Goal: Information Seeking & Learning: Learn about a topic

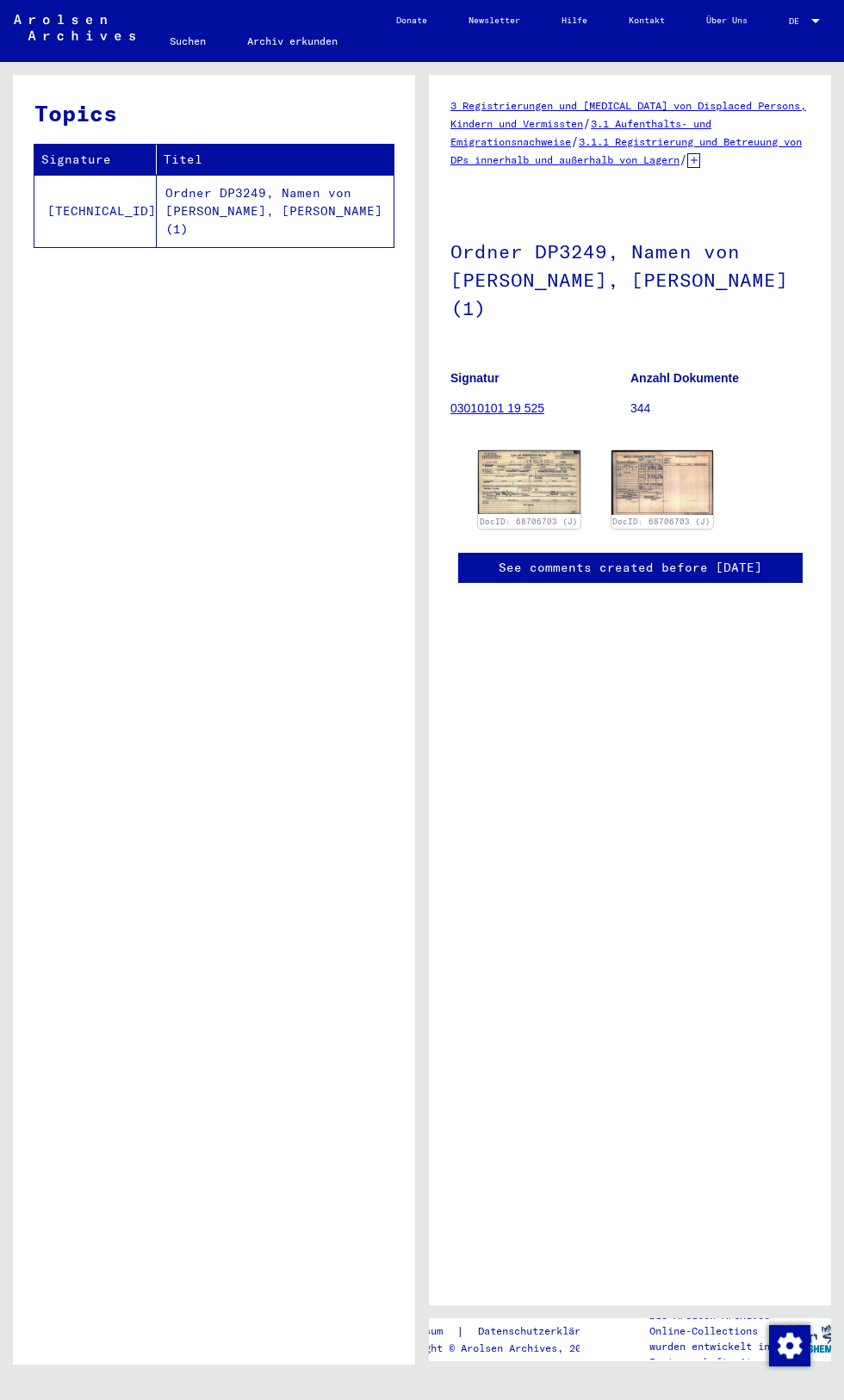
click at [542, 502] on img at bounding box center [529, 482] width 103 height 65
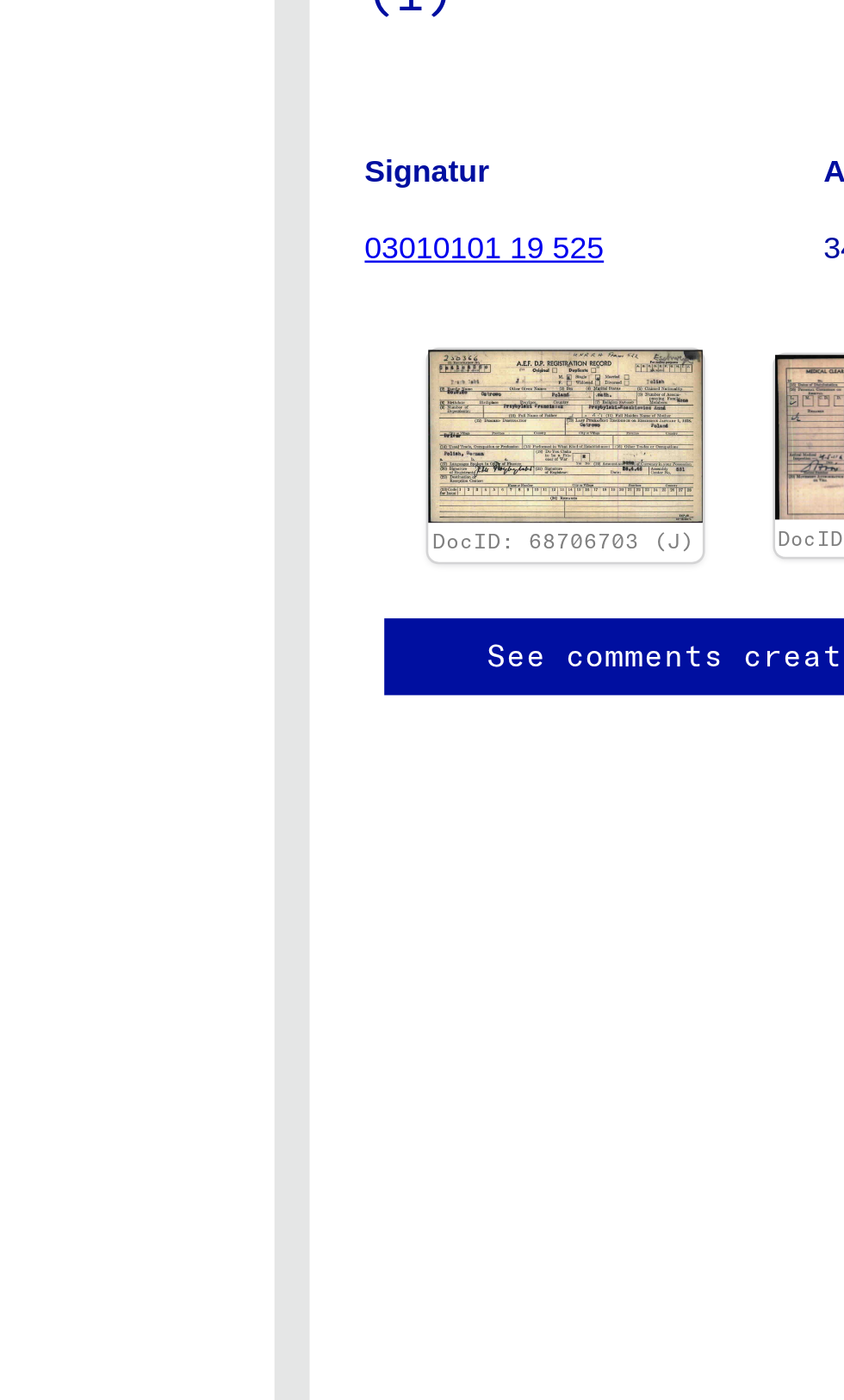
click at [514, 499] on img at bounding box center [528, 481] width 107 height 67
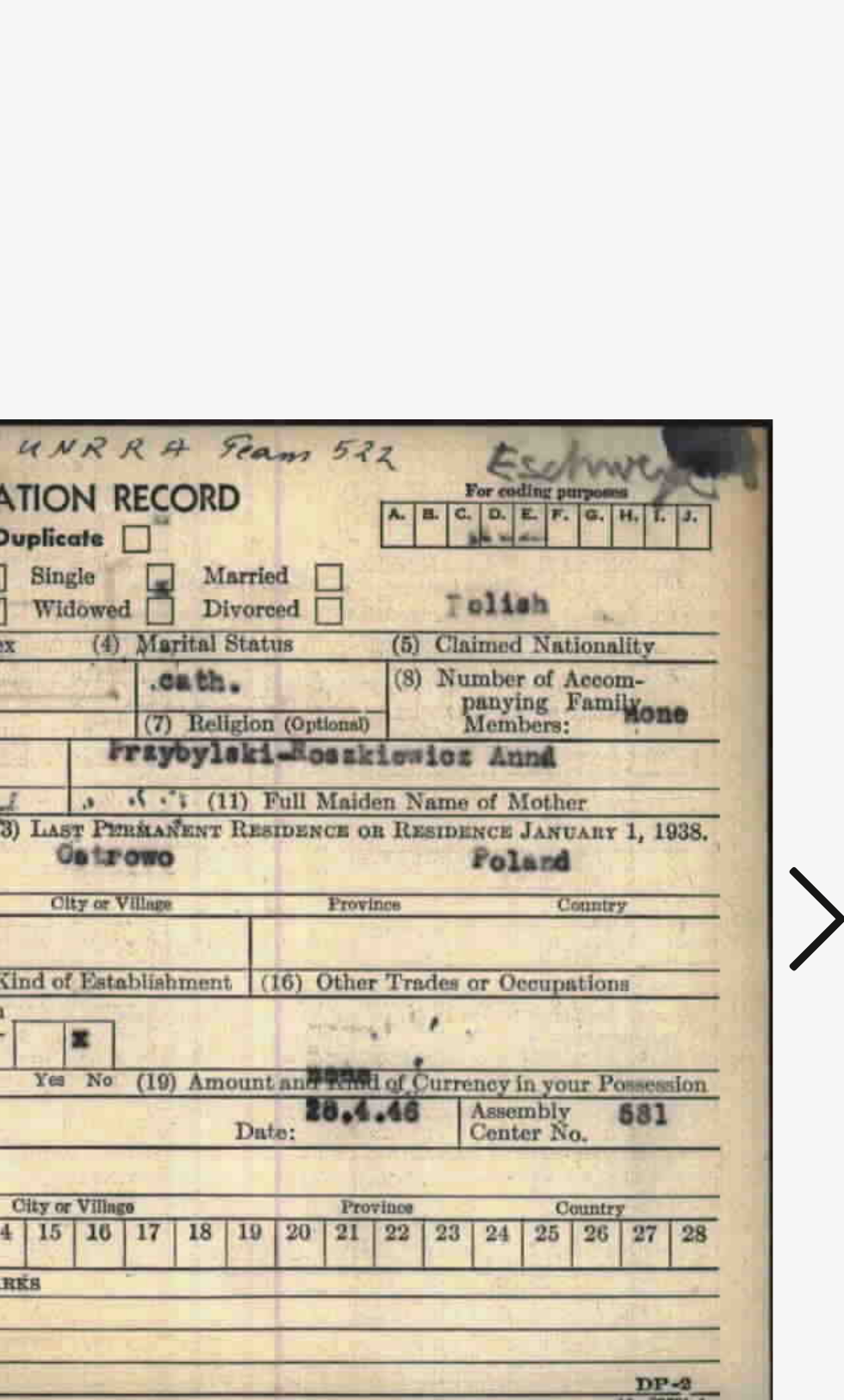
click at [646, 701] on img at bounding box center [422, 656] width 558 height 1229
click at [711, 645] on icon at bounding box center [717, 654] width 21 height 41
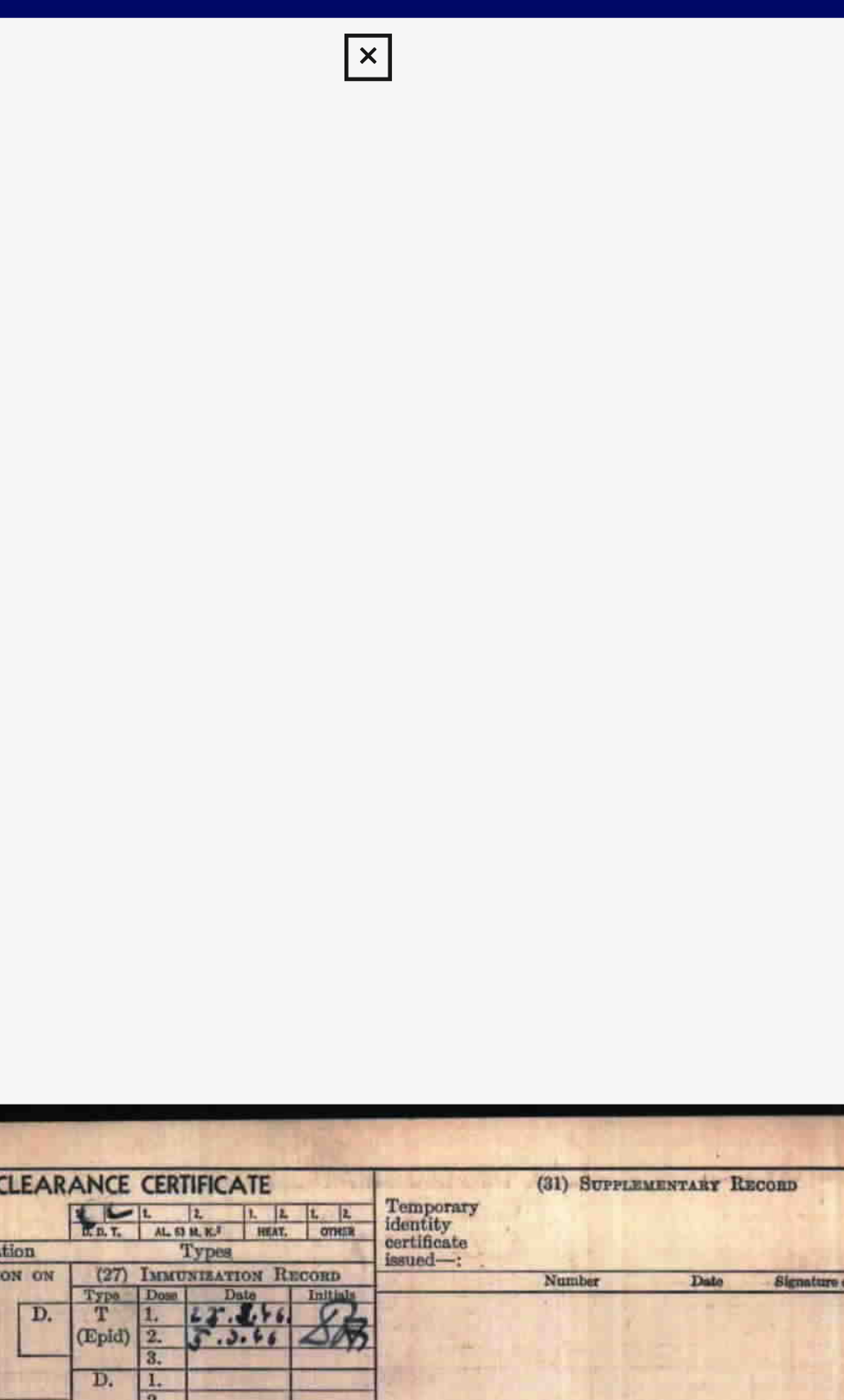
click at [420, 37] on button at bounding box center [421, 25] width 30 height 35
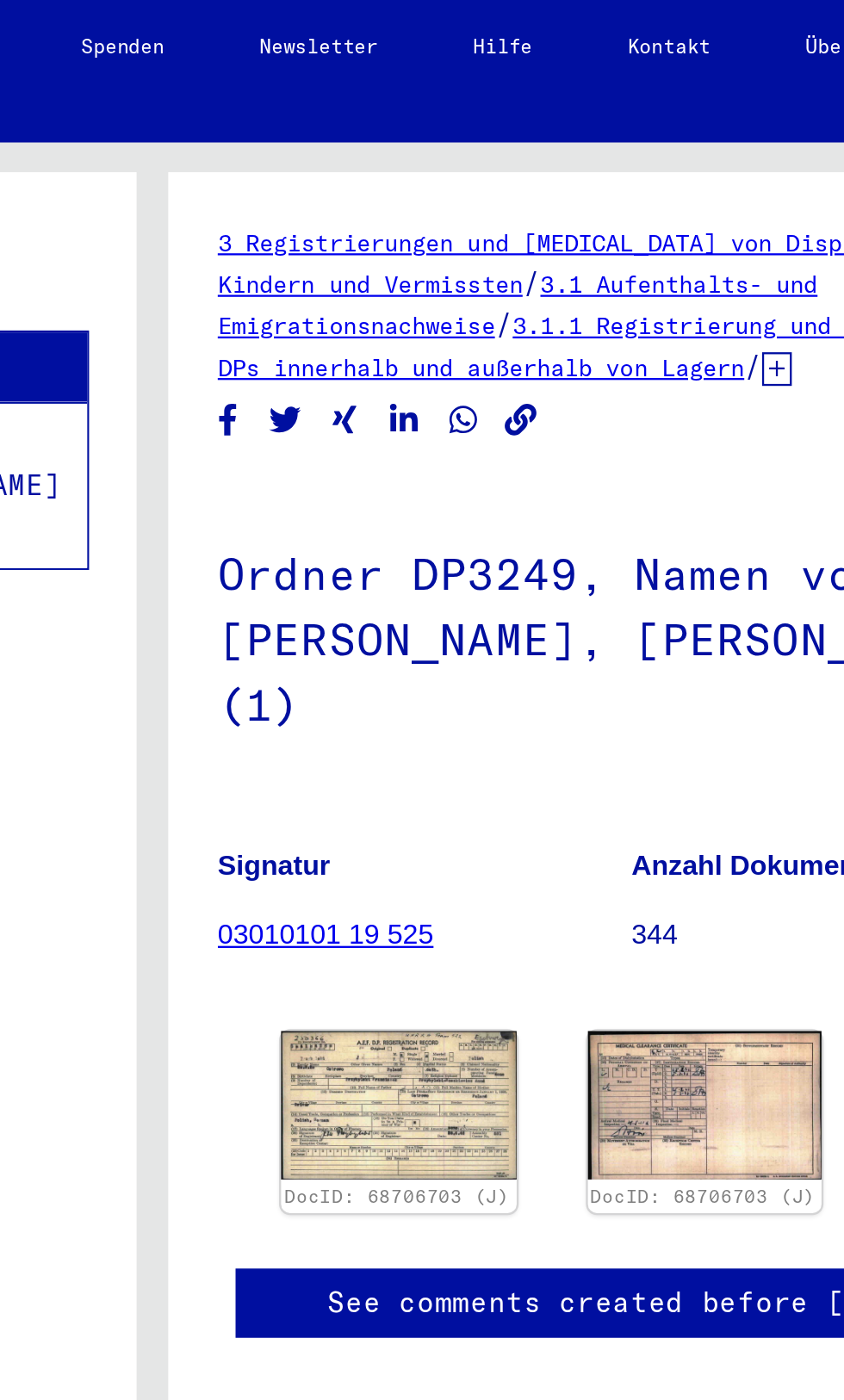
scroll to position [75, 2]
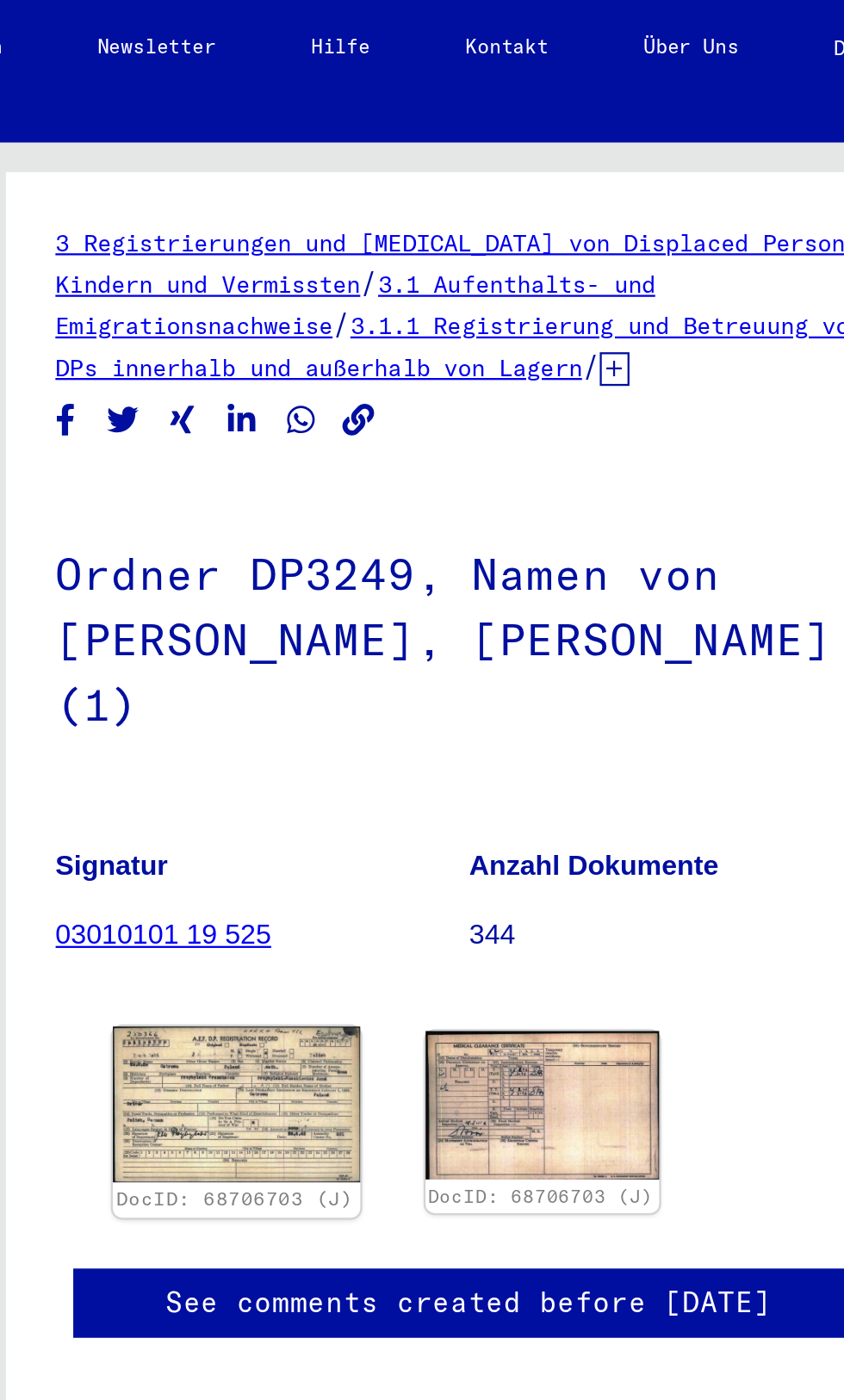
click at [545, 447] on img at bounding box center [528, 481] width 107 height 67
